Goal: Download file/media

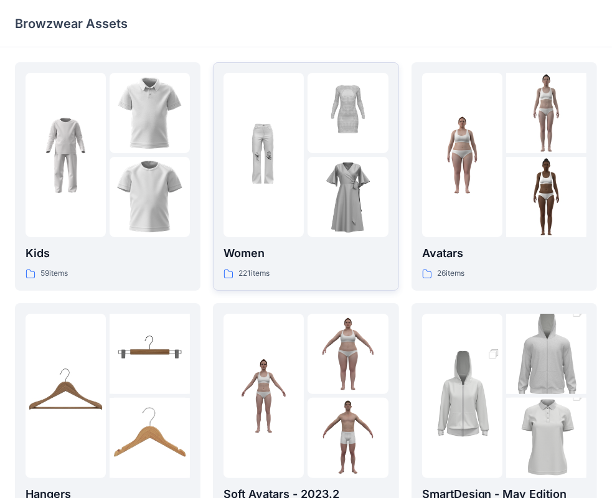
click at [323, 184] on img at bounding box center [348, 197] width 80 height 80
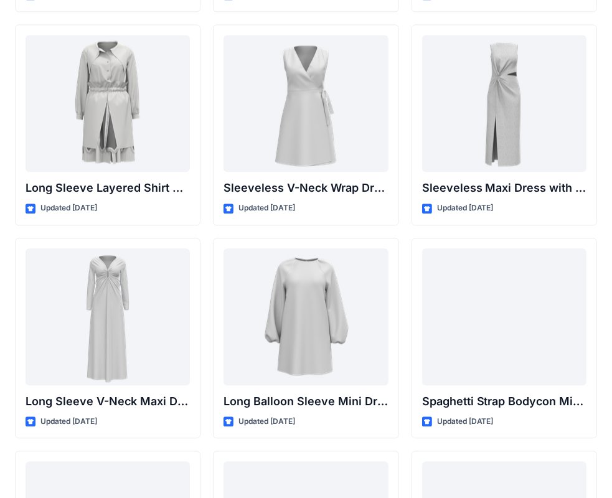
scroll to position [1733, 0]
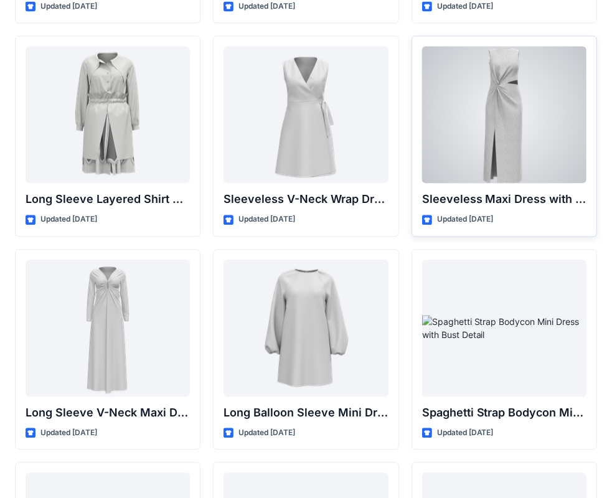
click at [503, 120] on div at bounding box center [504, 114] width 164 height 137
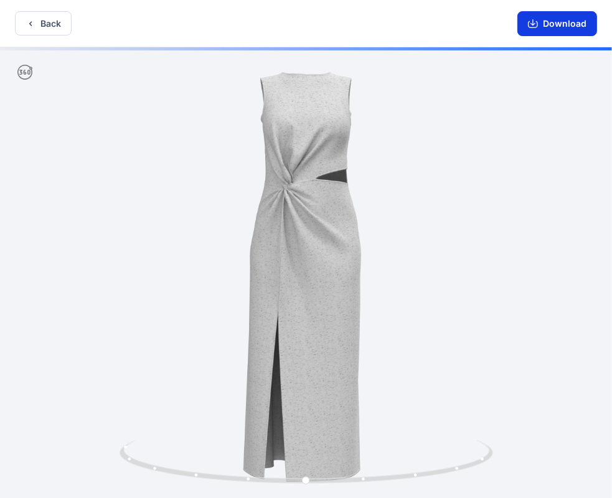
click at [575, 27] on button "Download" at bounding box center [557, 23] width 80 height 25
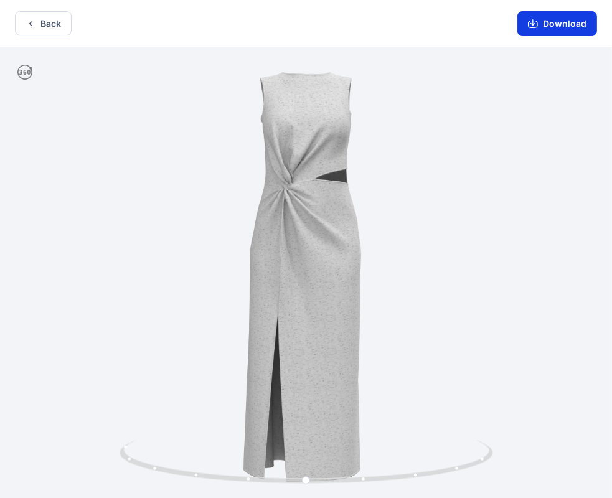
click at [546, 22] on button "Download" at bounding box center [557, 23] width 80 height 25
drag, startPoint x: 429, startPoint y: 471, endPoint x: 440, endPoint y: 153, distance: 318.4
click at [440, 153] on div at bounding box center [306, 273] width 612 height 453
click at [572, 22] on button "Download" at bounding box center [557, 23] width 80 height 25
